Goal: Check status: Check status

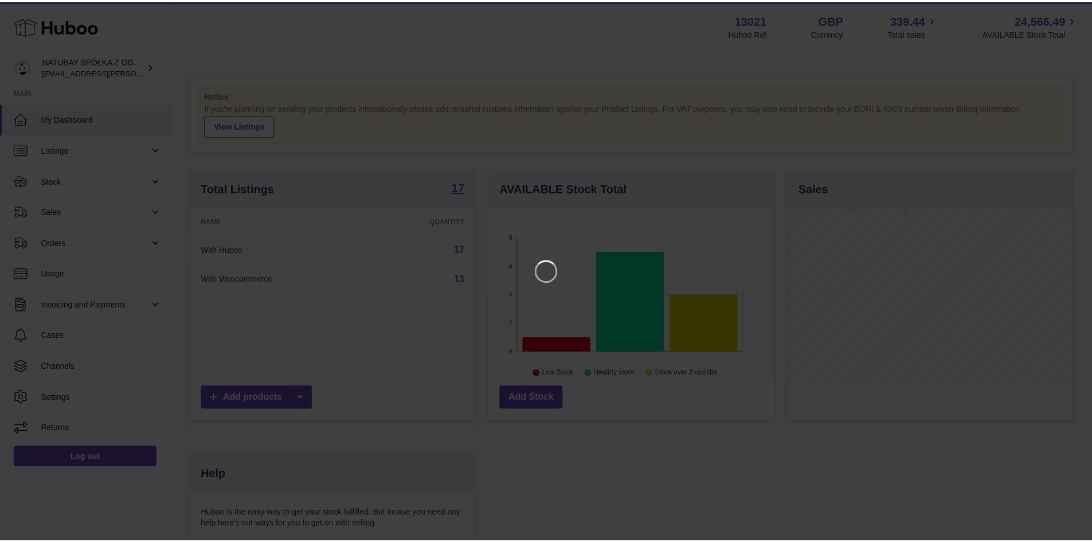
scroll to position [179, 289]
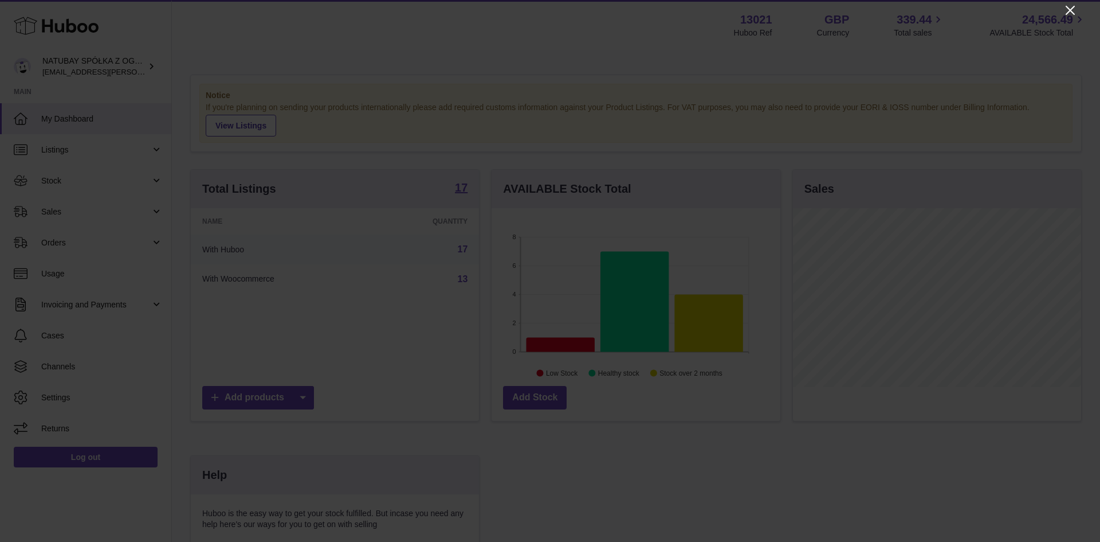
click at [1065, 9] on icon "Close" at bounding box center [1071, 10] width 14 height 14
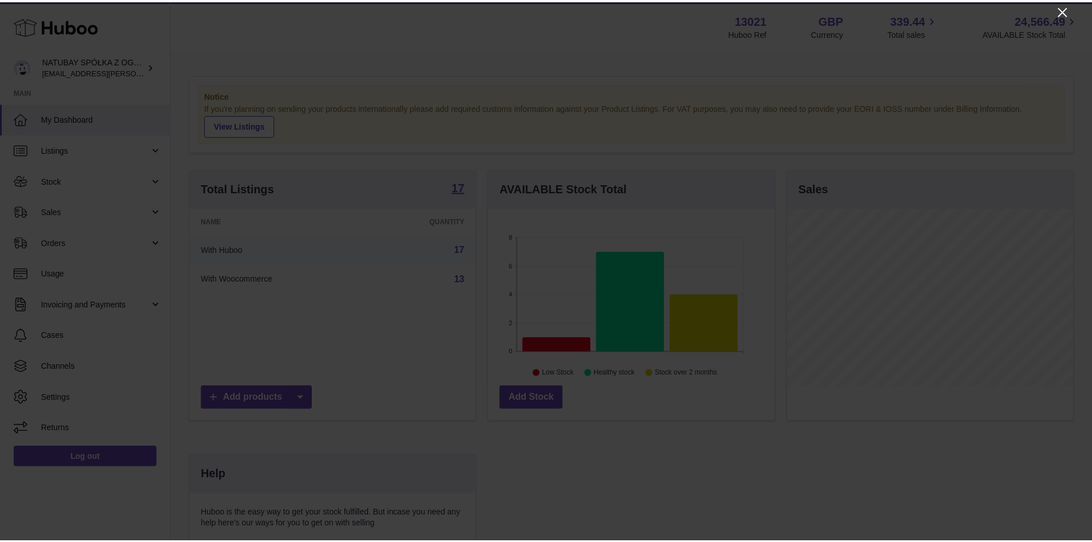
scroll to position [572850, 572744]
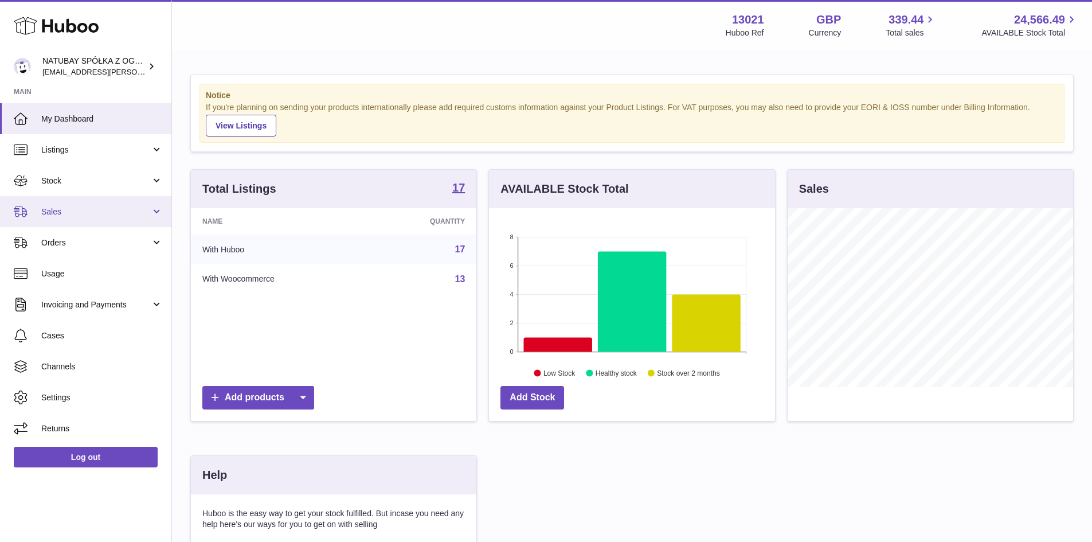
click at [73, 201] on link "Sales" at bounding box center [85, 211] width 171 height 31
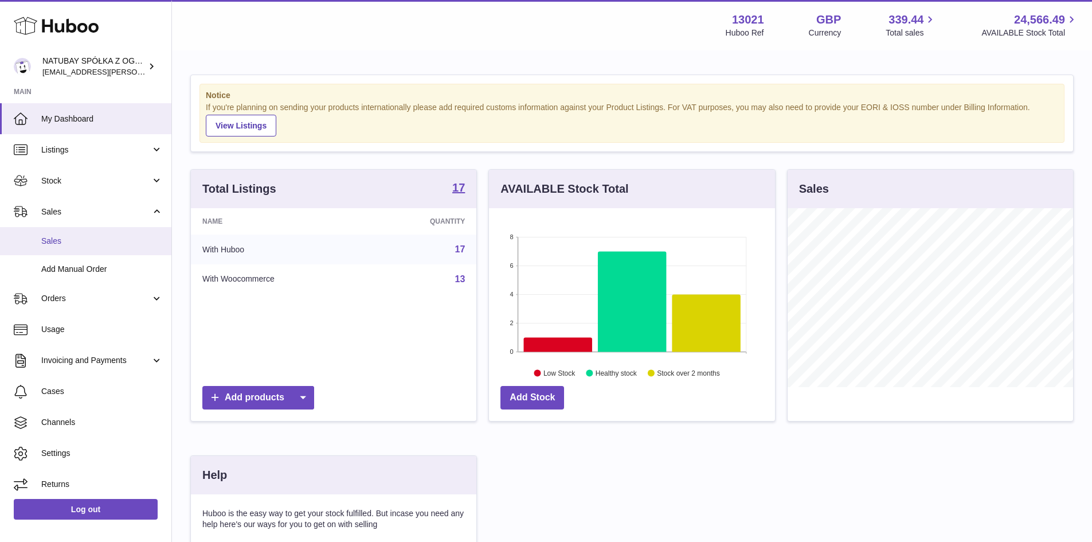
click at [78, 248] on link "Sales" at bounding box center [85, 241] width 171 height 28
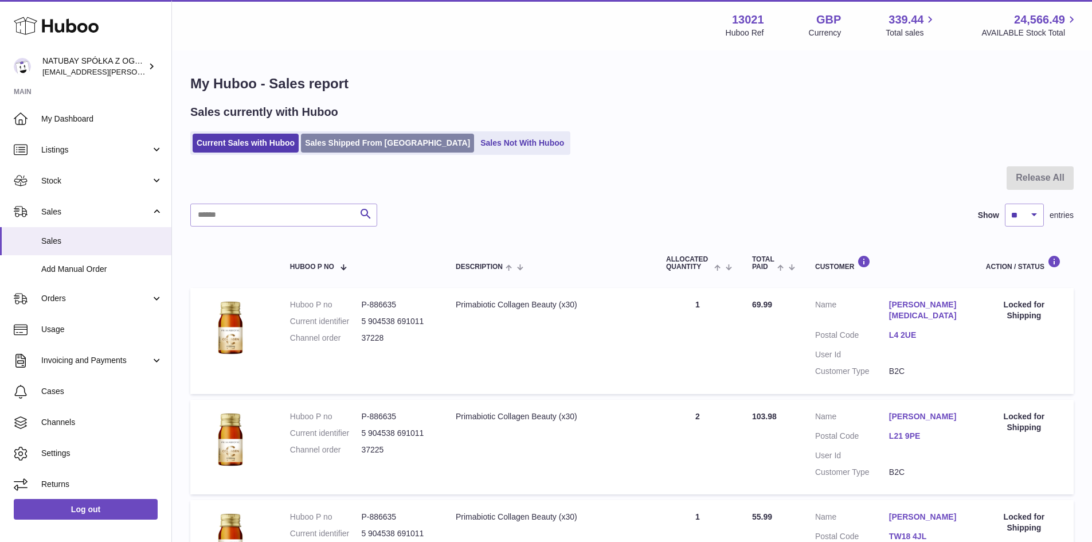
click at [370, 144] on link "Sales Shipped From [GEOGRAPHIC_DATA]" at bounding box center [387, 143] width 173 height 19
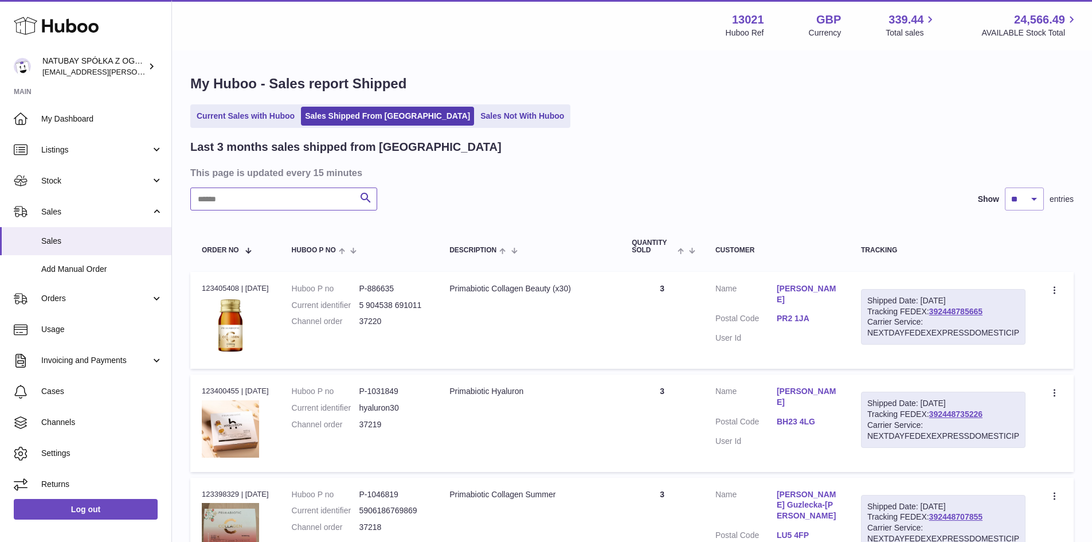
click at [313, 205] on input "text" at bounding box center [283, 198] width 187 height 23
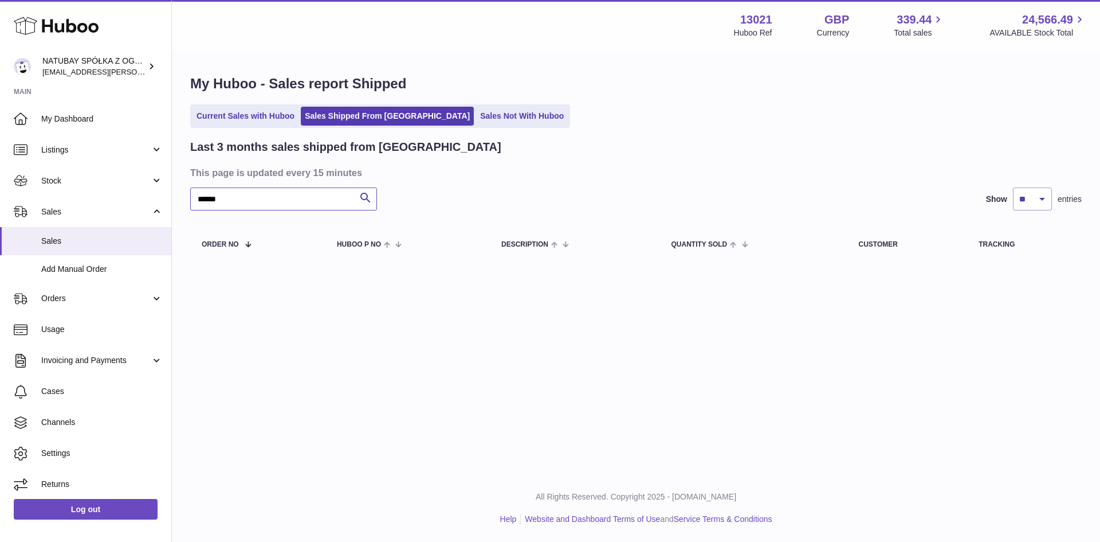
type input "******"
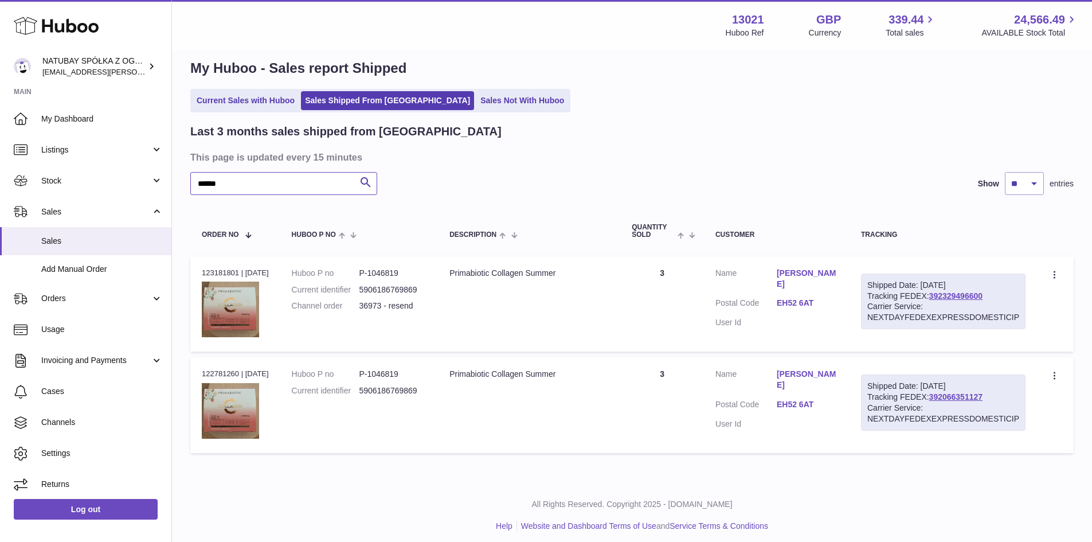
scroll to position [22, 0]
